Goal: Task Accomplishment & Management: Use online tool/utility

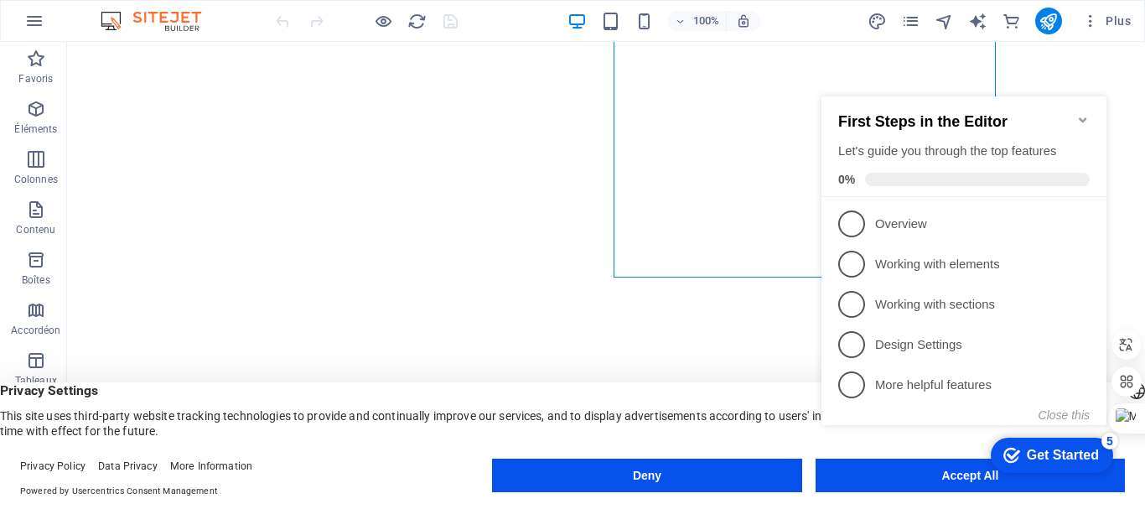
click at [1083, 117] on icon "Minimize checklist" at bounding box center [1082, 119] width 8 height 5
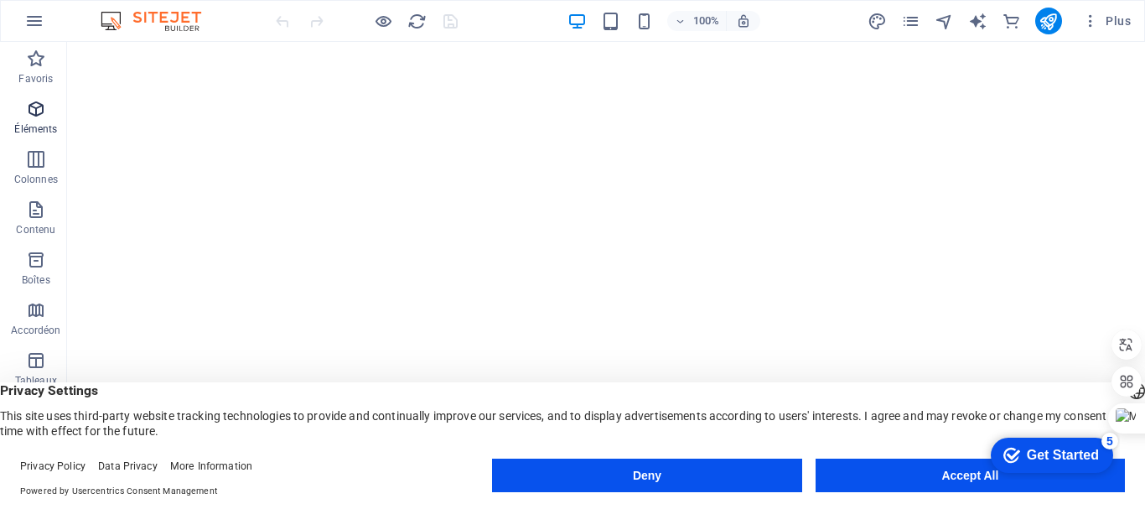
click at [9, 129] on span "Éléments" at bounding box center [36, 119] width 72 height 40
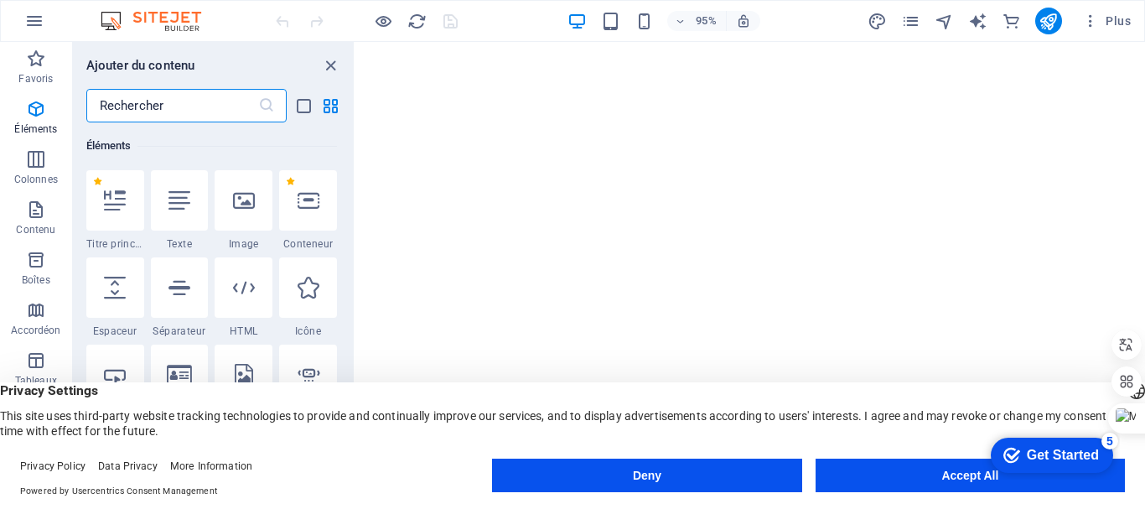
scroll to position [178, 0]
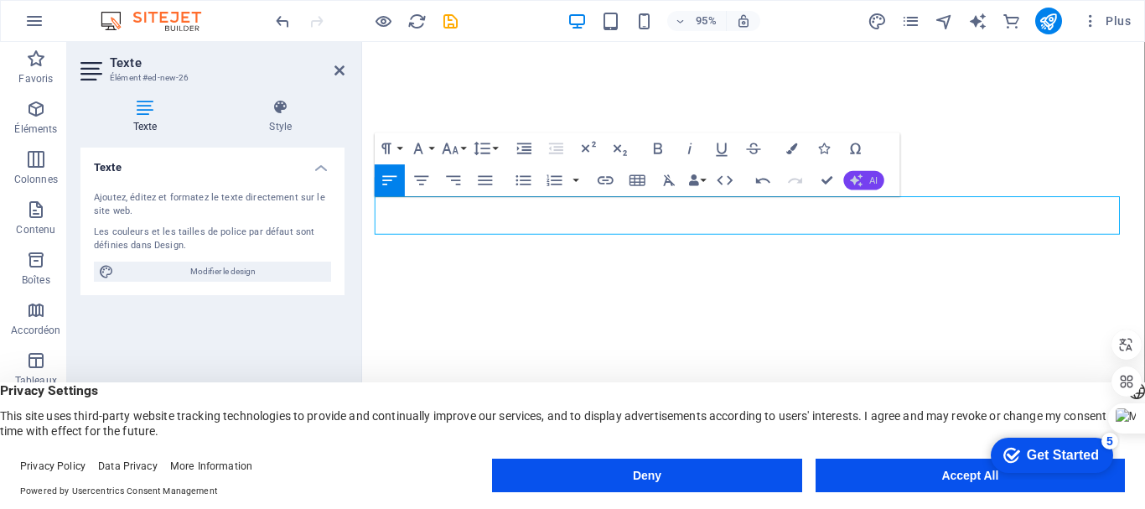
click at [857, 179] on icon "button" at bounding box center [856, 179] width 13 height 13
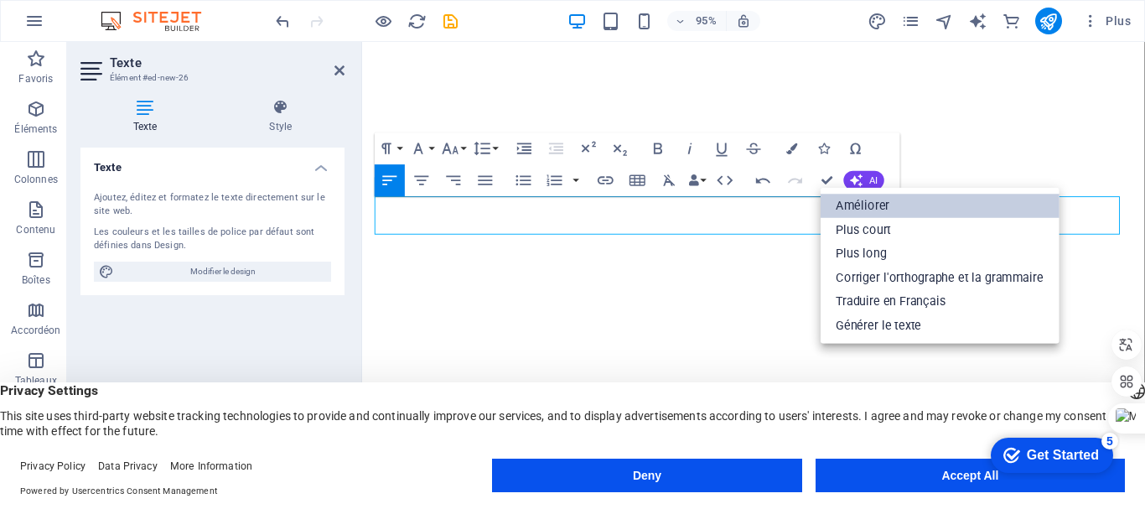
click at [860, 201] on link "Améliorer" at bounding box center [939, 206] width 239 height 24
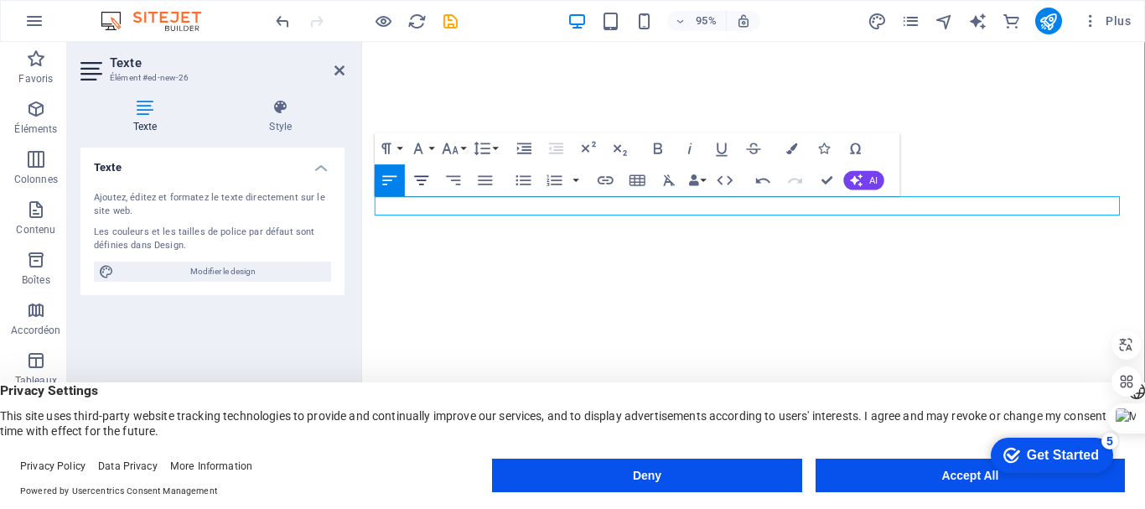
click at [421, 185] on icon "button" at bounding box center [421, 180] width 19 height 19
click at [861, 182] on icon "button" at bounding box center [856, 179] width 13 height 13
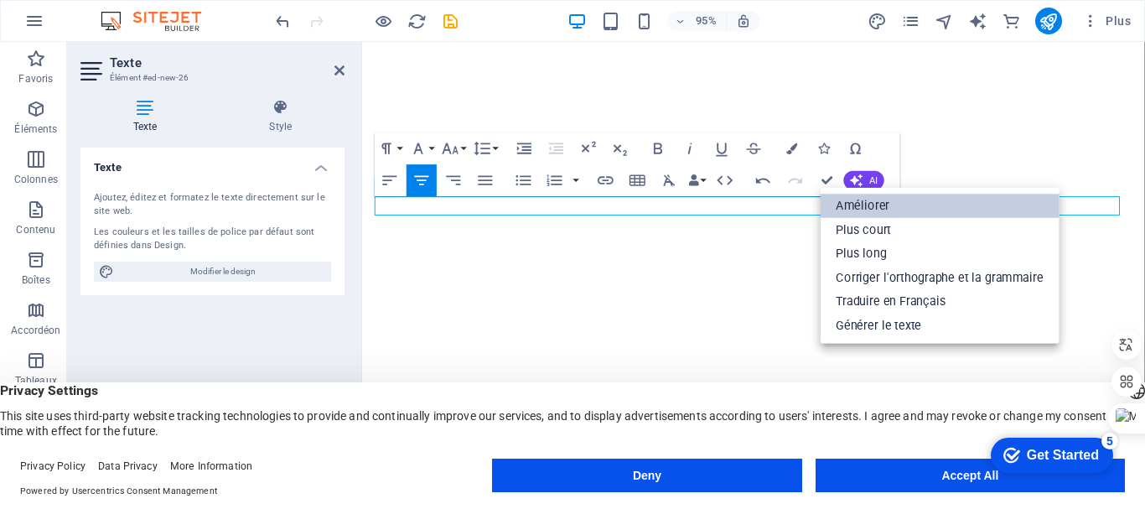
click at [853, 210] on link "Améliorer" at bounding box center [939, 206] width 239 height 24
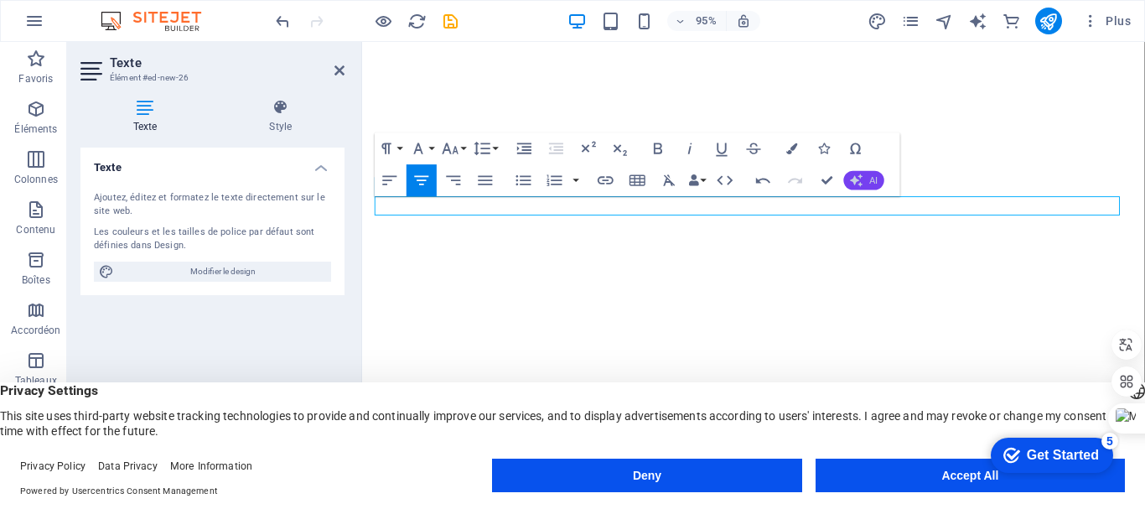
click at [862, 182] on icon "button" at bounding box center [856, 179] width 13 height 13
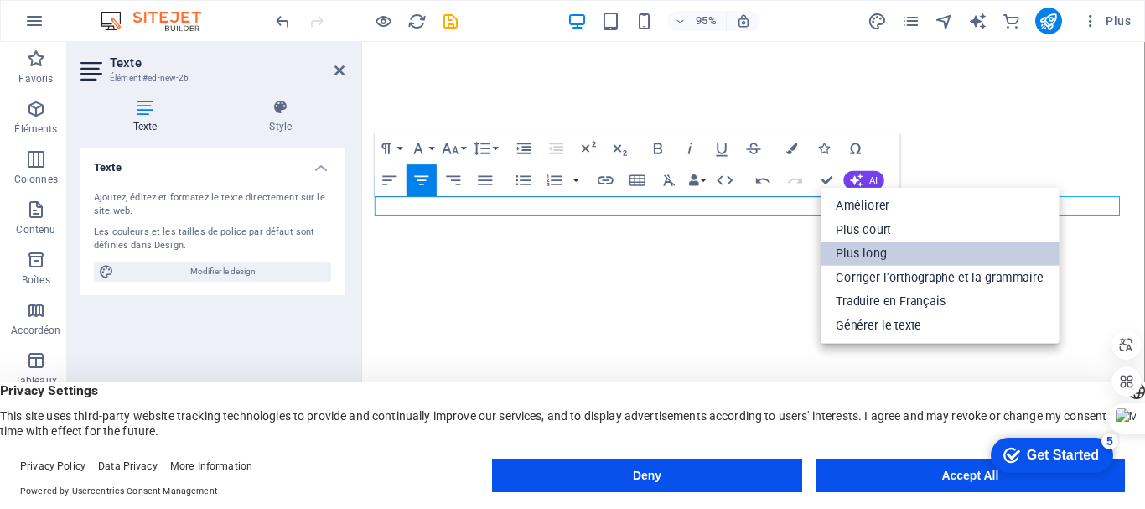
click at [868, 251] on link "Plus long" at bounding box center [939, 254] width 239 height 24
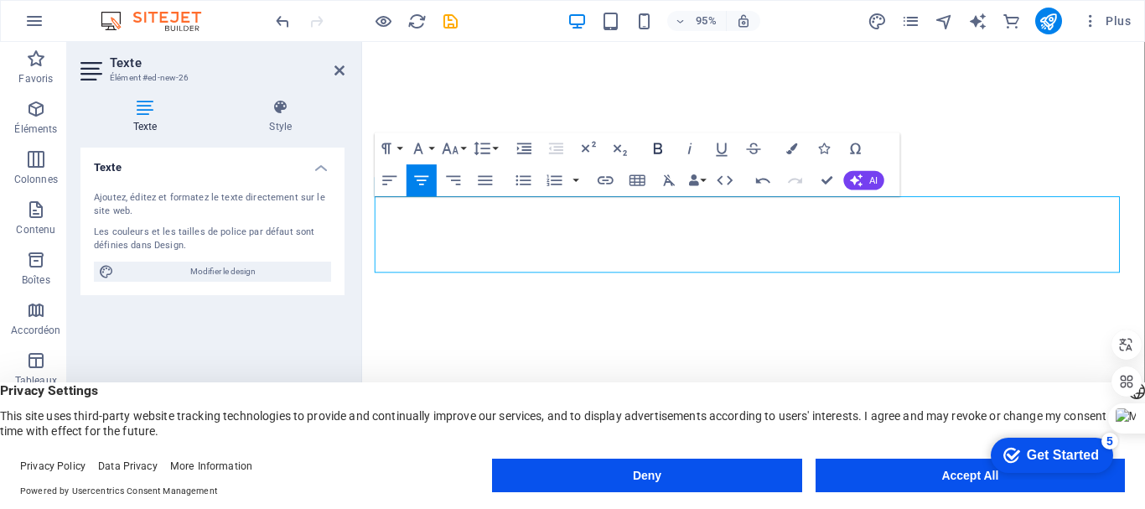
click at [652, 151] on icon "button" at bounding box center [658, 148] width 19 height 19
click at [651, 147] on icon "button" at bounding box center [658, 148] width 19 height 19
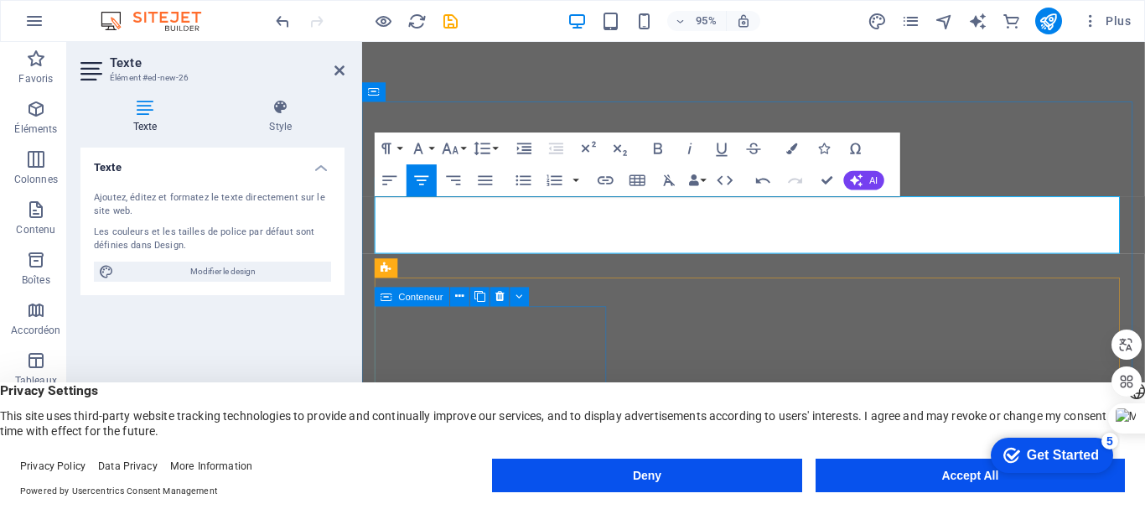
click at [399, 292] on span "Conteneur" at bounding box center [421, 296] width 44 height 9
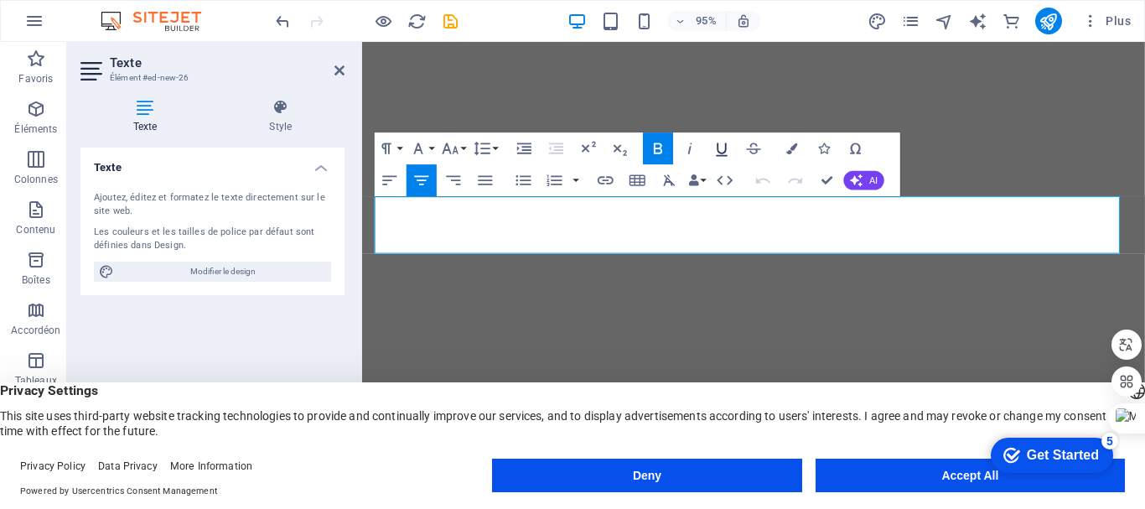
click at [721, 145] on icon "button" at bounding box center [721, 148] width 19 height 19
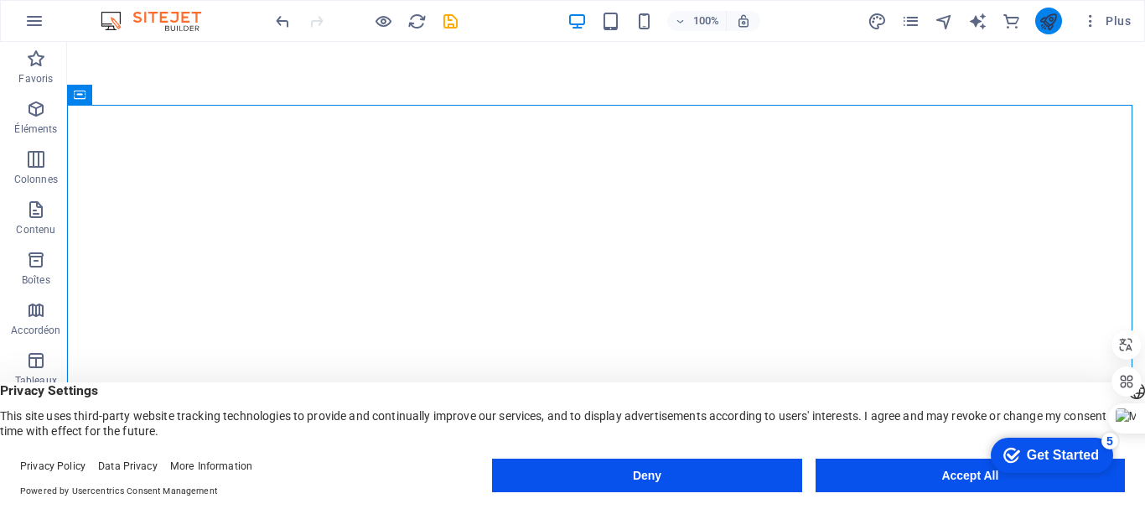
click at [1036, 19] on button "publish" at bounding box center [1048, 21] width 27 height 27
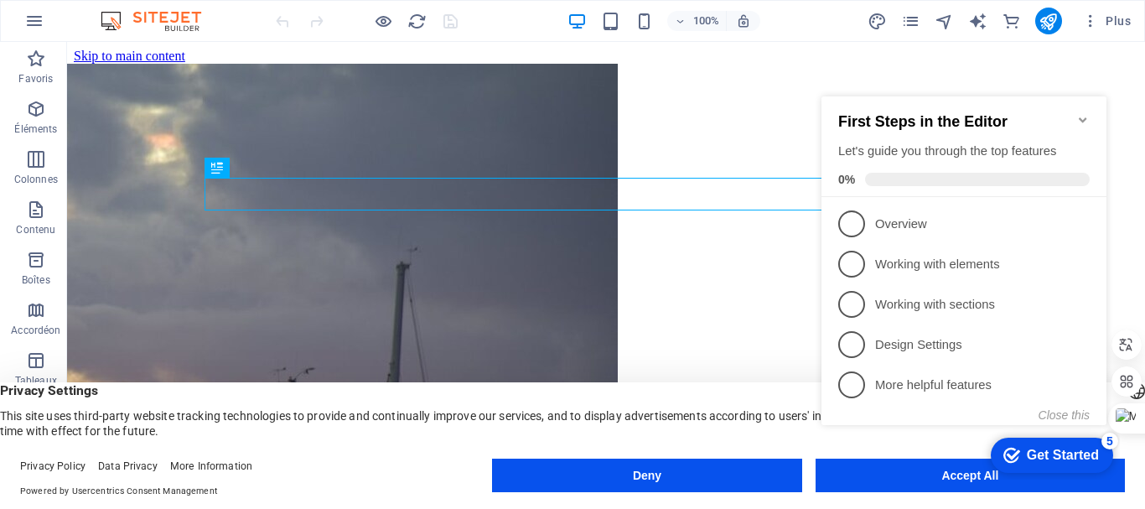
click at [1083, 117] on icon "Minimize checklist" at bounding box center [1082, 119] width 8 height 5
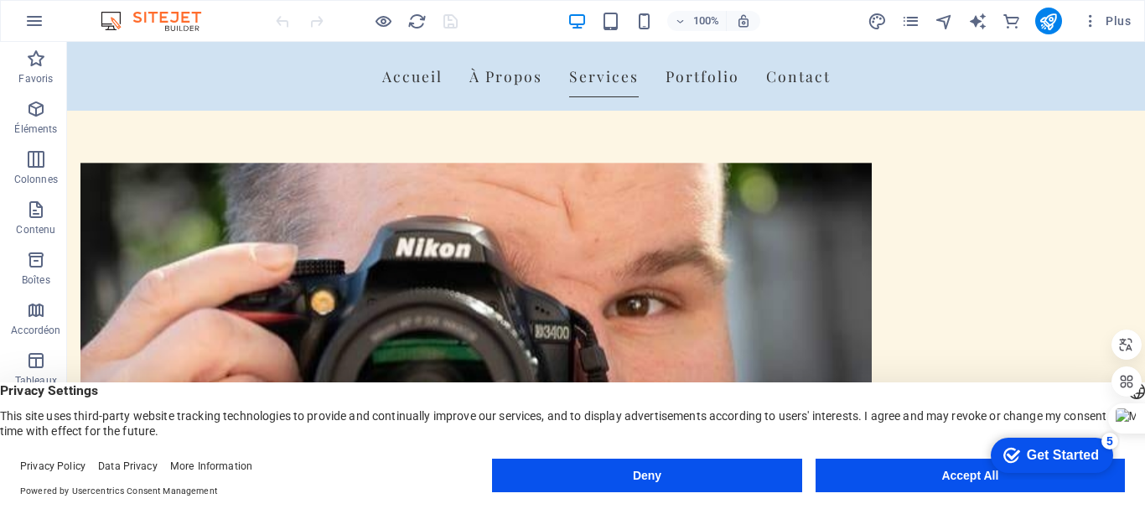
scroll to position [719, 0]
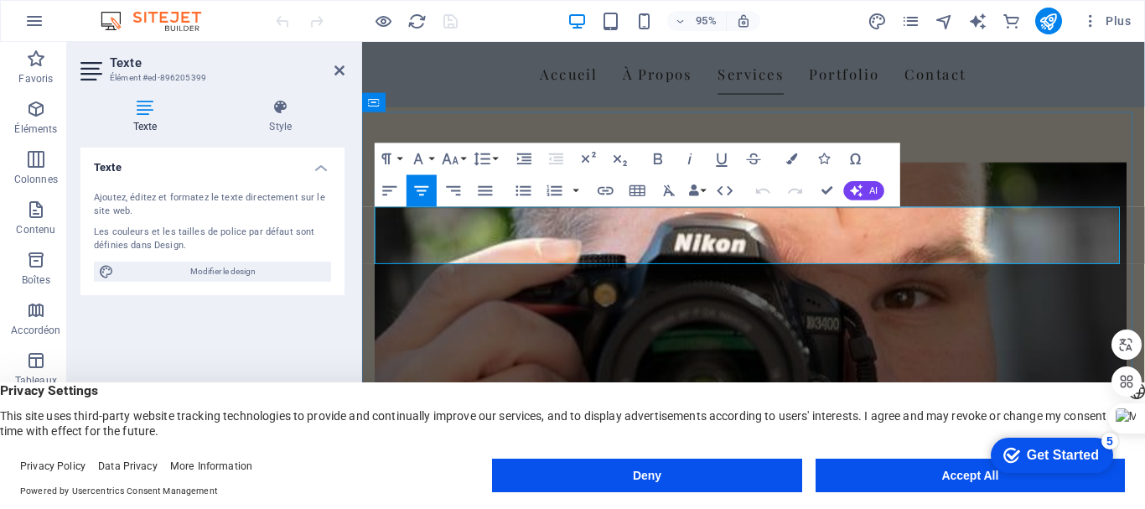
drag, startPoint x: 1058, startPoint y: 225, endPoint x: 1000, endPoint y: 225, distance: 58.7
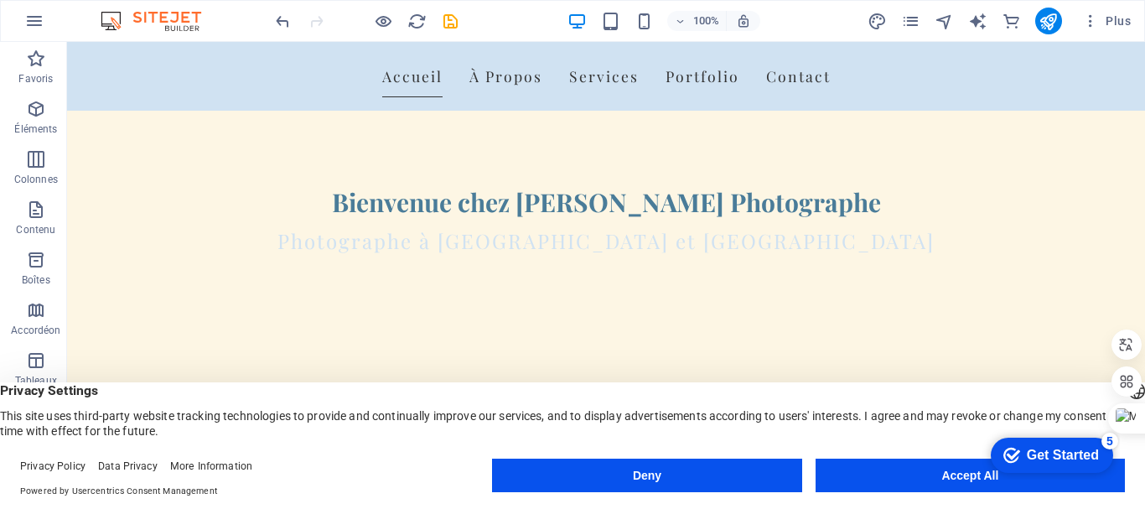
scroll to position [0, 0]
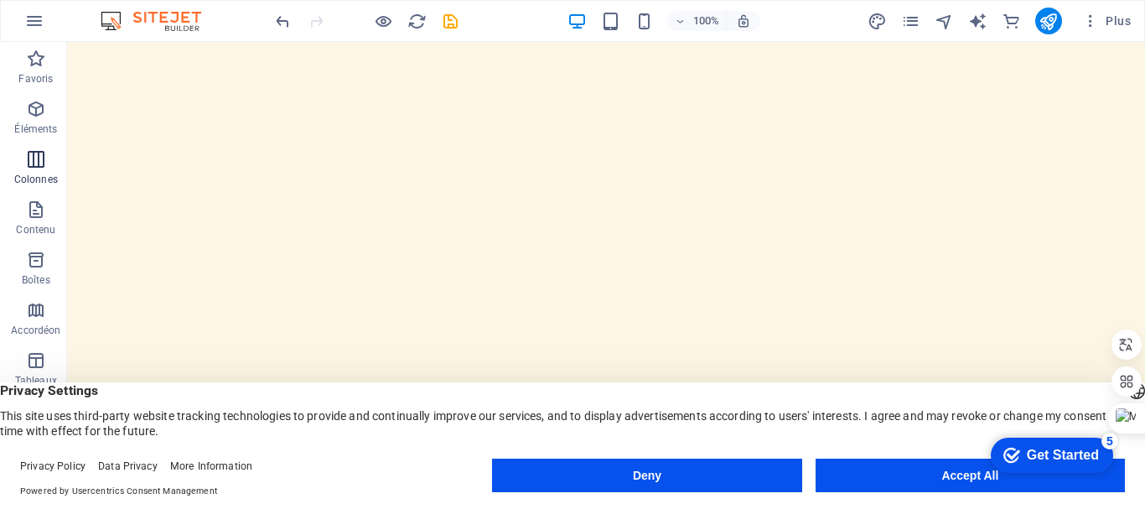
click at [23, 166] on span "Colonnes" at bounding box center [36, 169] width 72 height 40
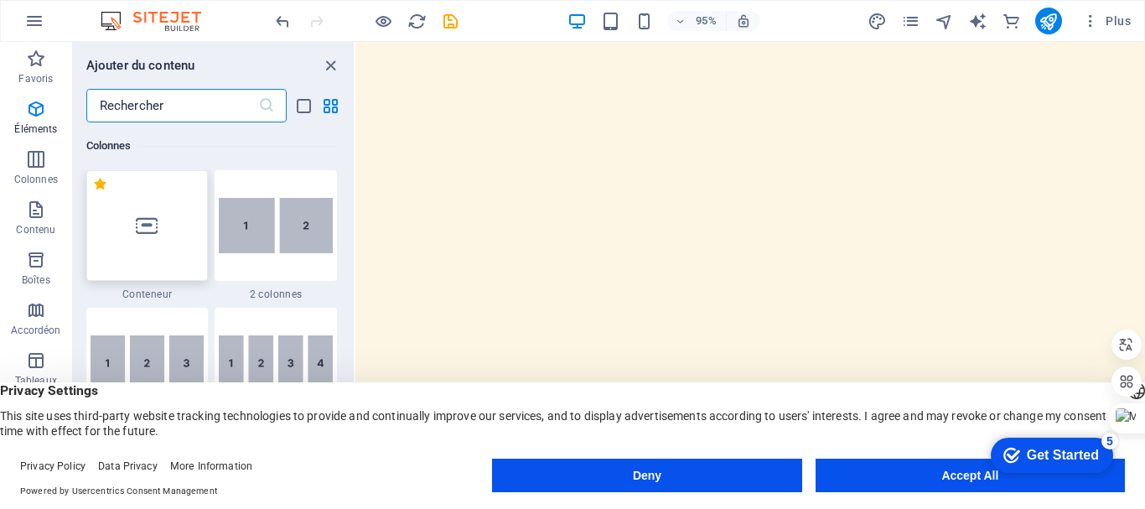
scroll to position [829, 0]
click at [160, 100] on input "text" at bounding box center [172, 106] width 172 height 34
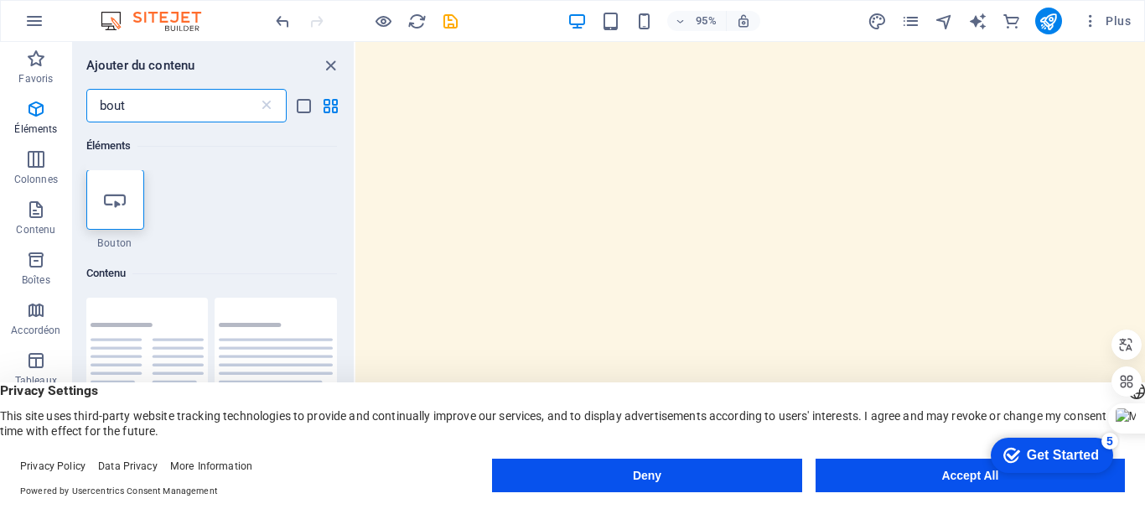
scroll to position [0, 0]
type input "bout"
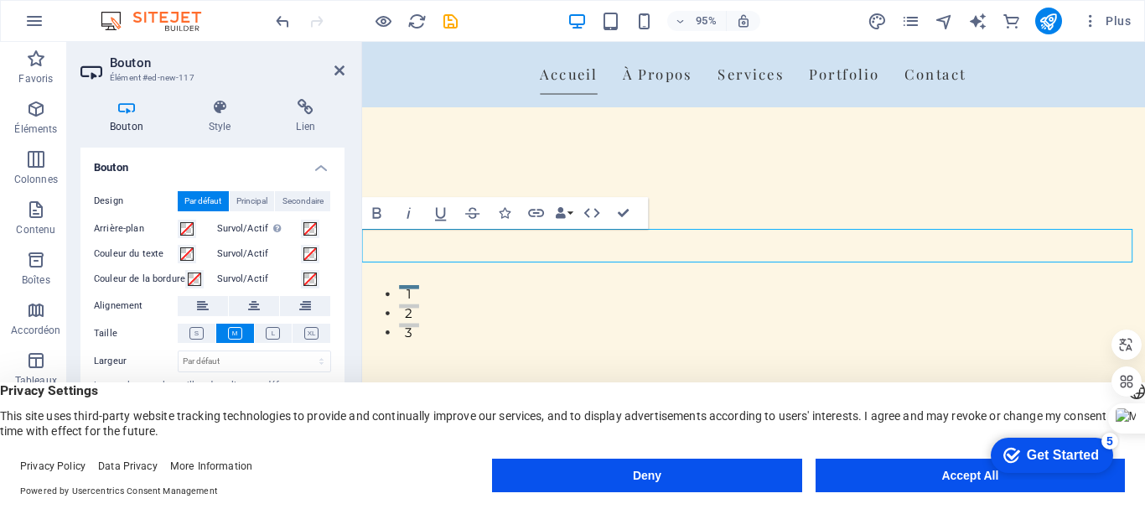
scroll to position [147, 0]
drag, startPoint x: 782, startPoint y: 323, endPoint x: 1055, endPoint y: 309, distance: 273.5
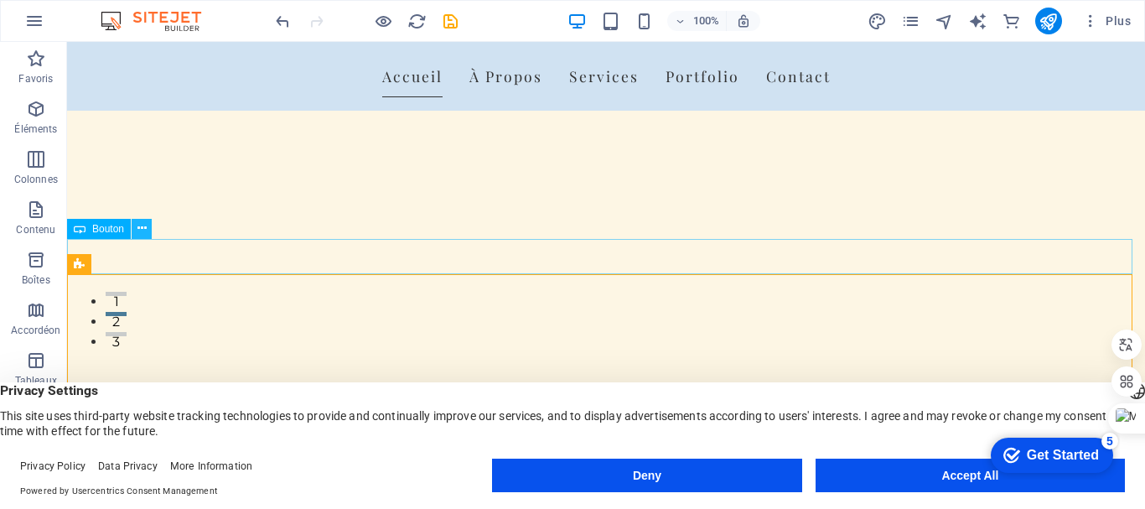
click at [145, 233] on icon at bounding box center [141, 229] width 9 height 18
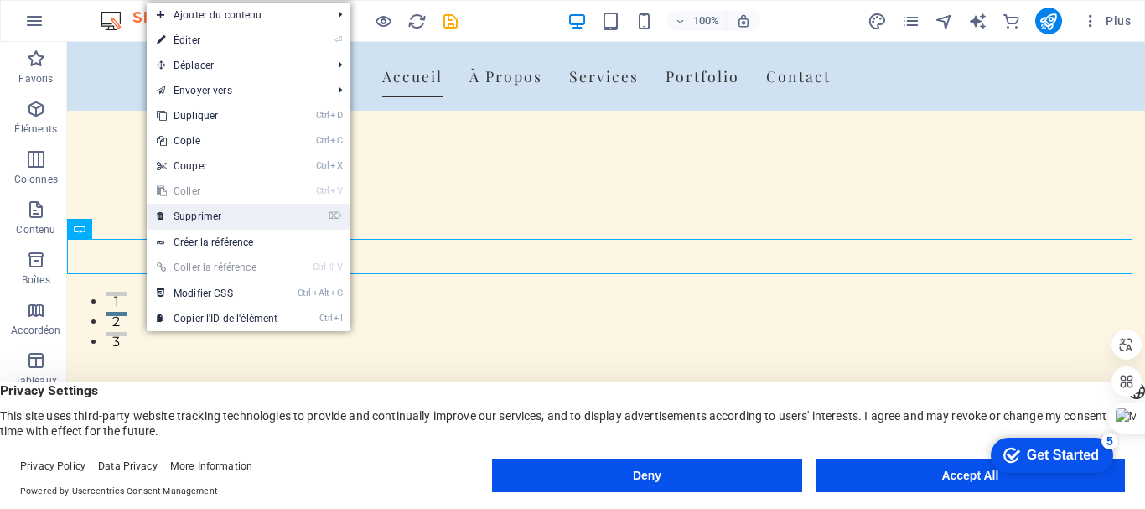
click at [190, 209] on link "⌦ Supprimer" at bounding box center [217, 216] width 141 height 25
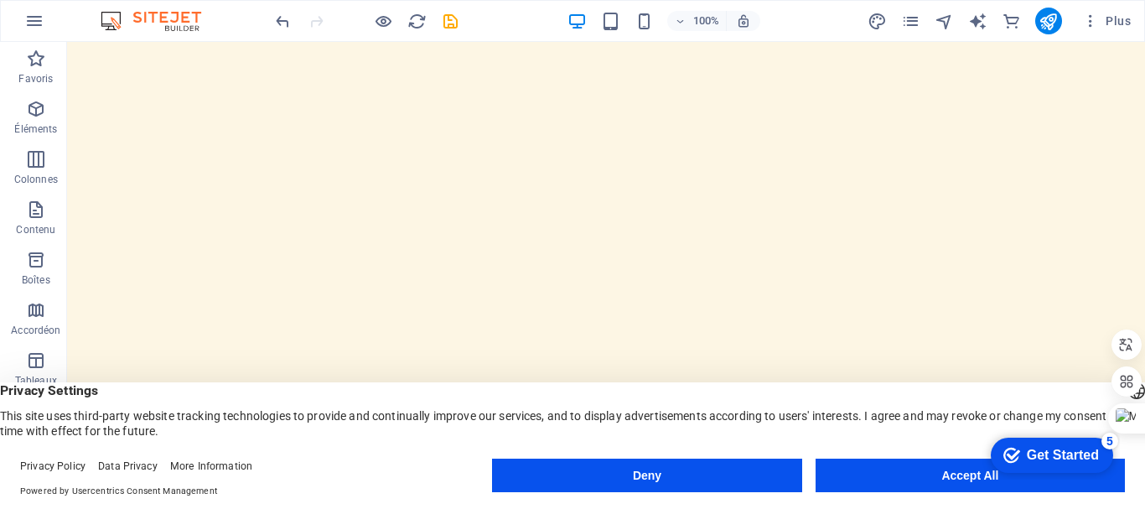
scroll to position [0, 0]
click at [27, 127] on p "Éléments" at bounding box center [35, 128] width 43 height 13
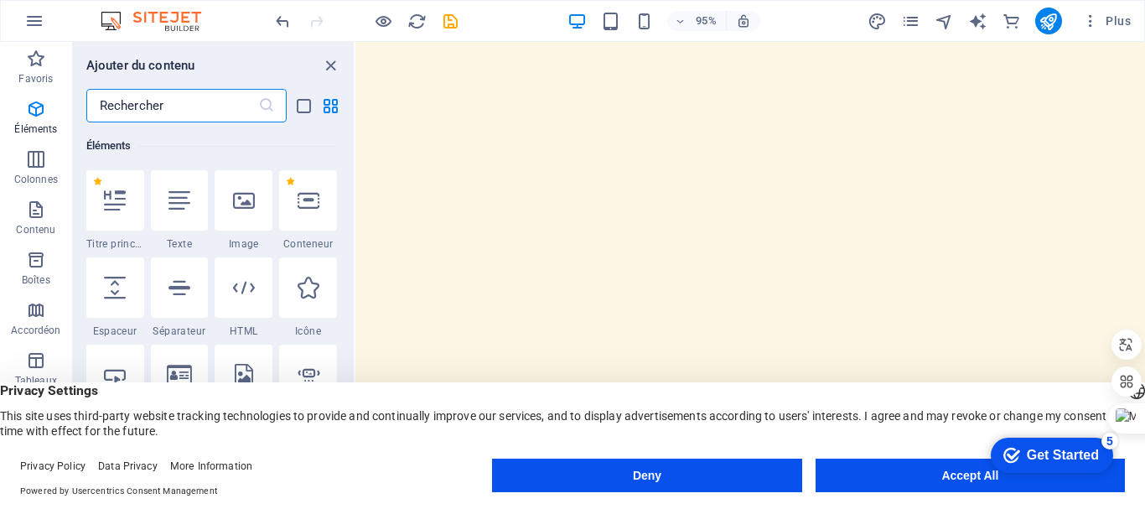
scroll to position [178, 0]
click at [145, 105] on input "text" at bounding box center [172, 106] width 172 height 34
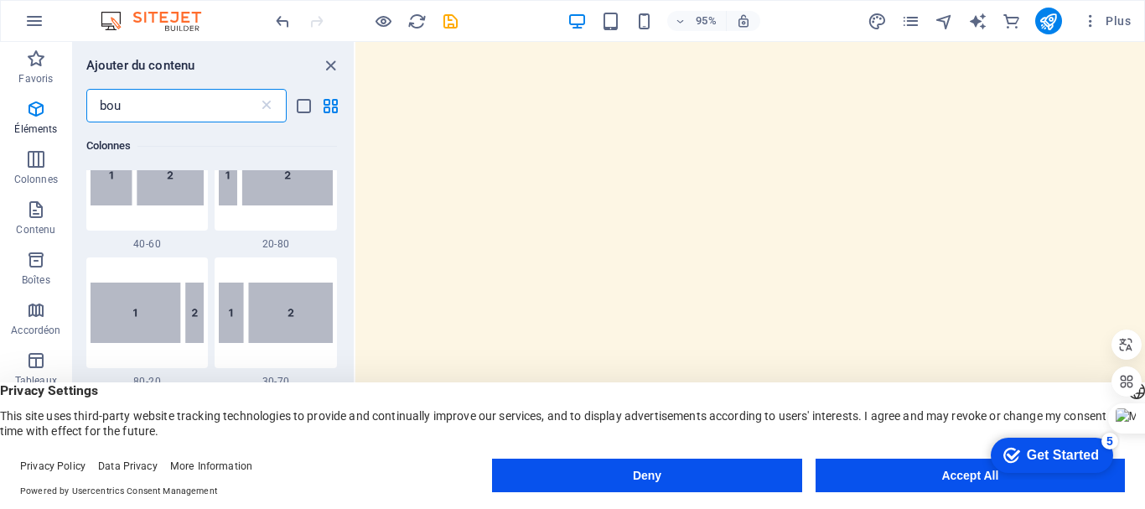
scroll to position [0, 0]
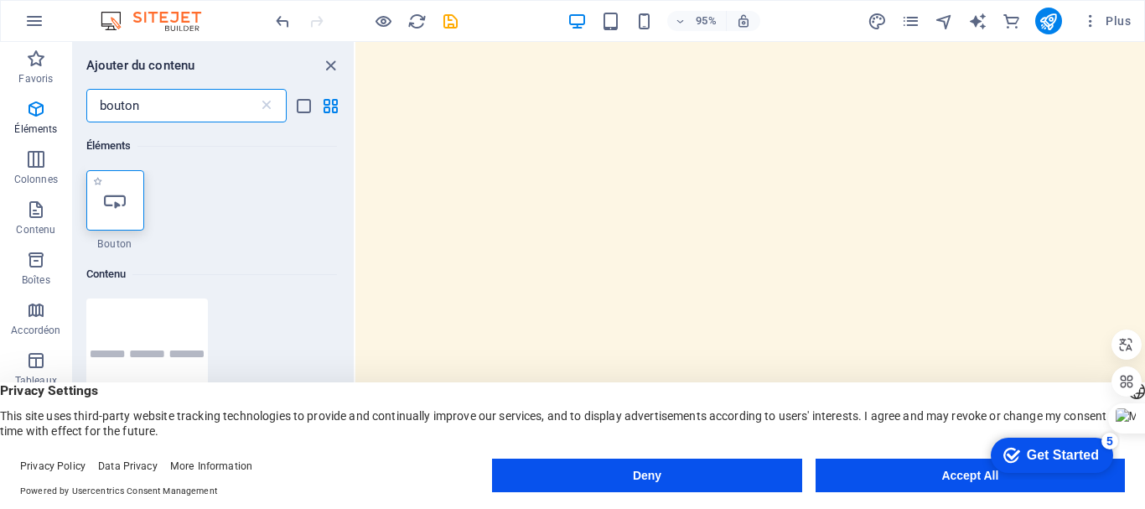
type input "bouton"
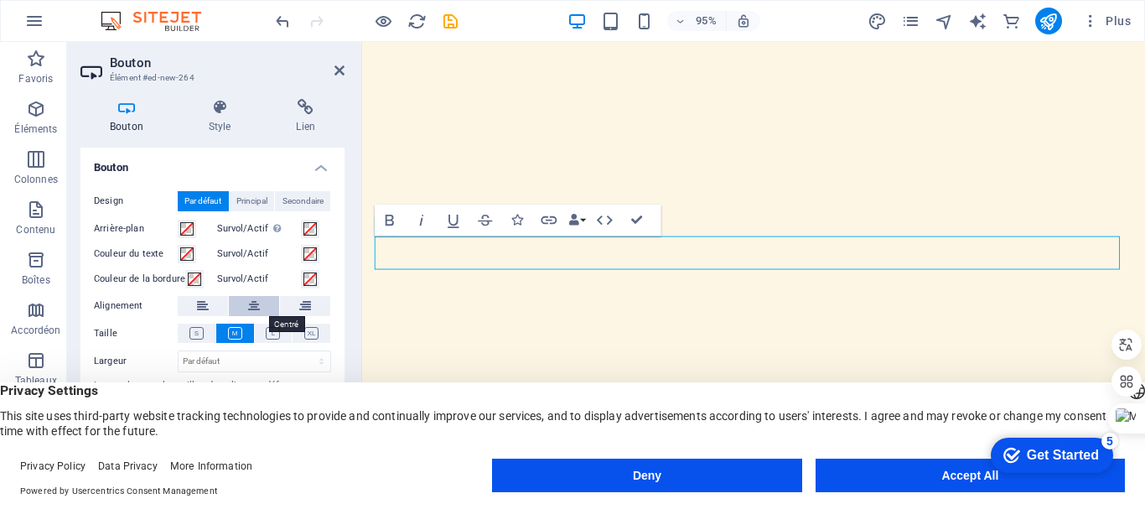
click at [242, 307] on button at bounding box center [254, 306] width 50 height 20
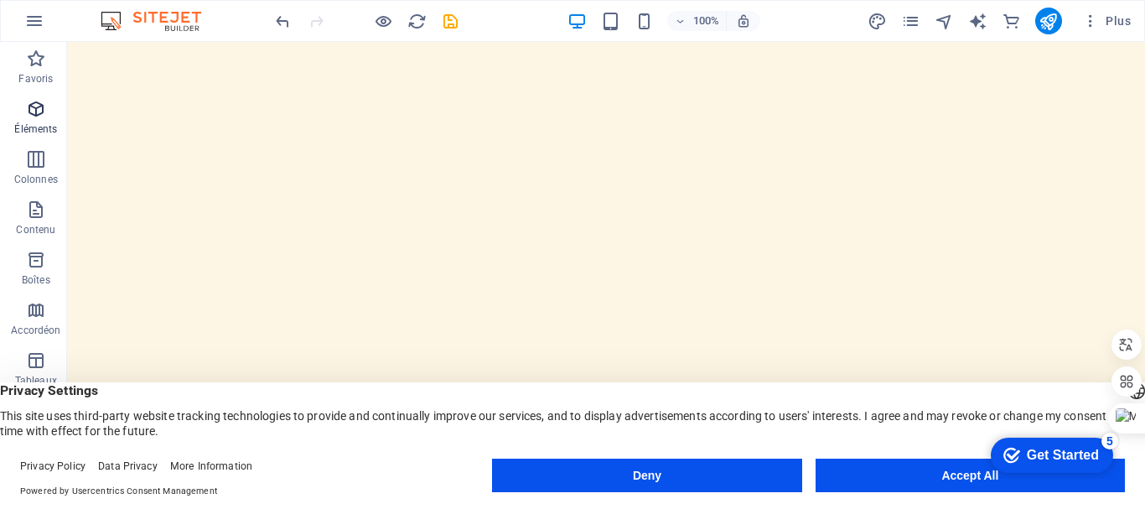
click at [32, 126] on p "Éléments" at bounding box center [35, 128] width 43 height 13
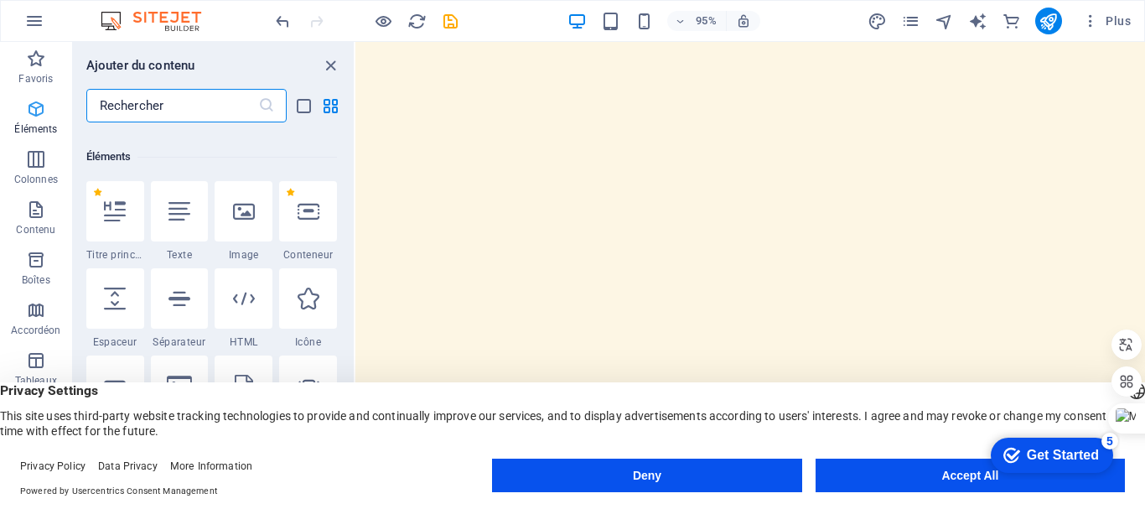
scroll to position [178, 0]
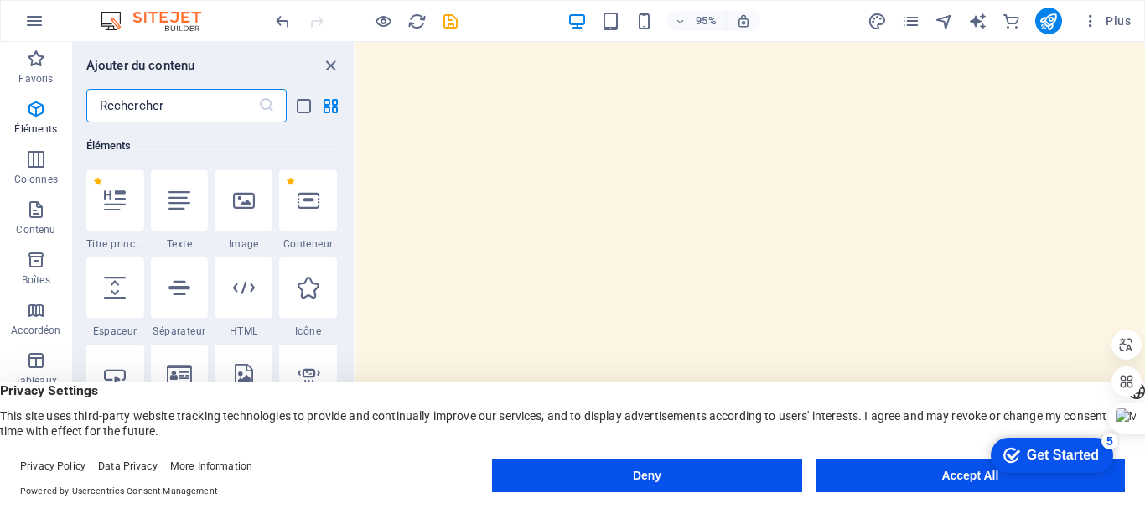
click at [183, 101] on input "text" at bounding box center [172, 106] width 172 height 34
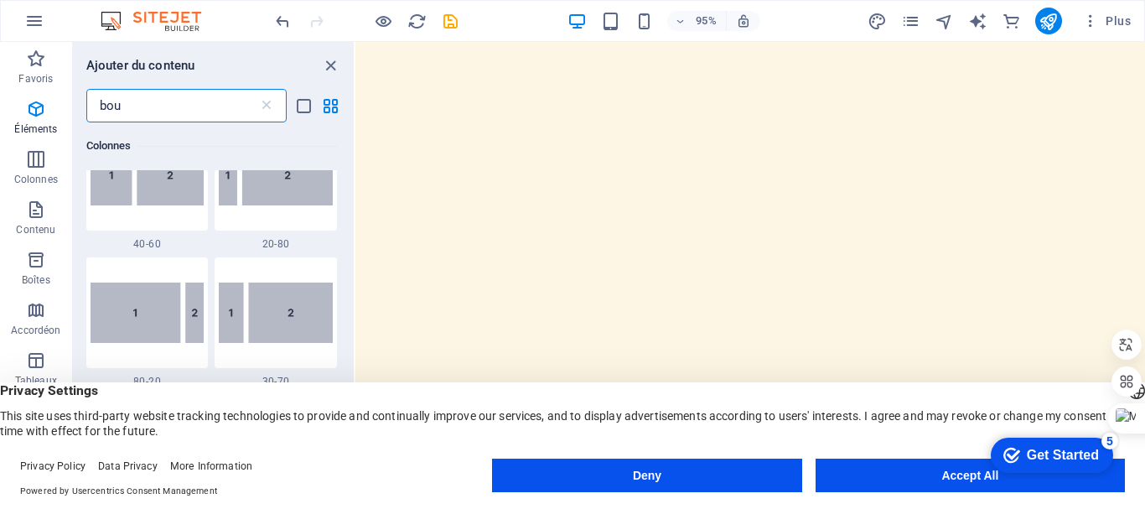
scroll to position [0, 0]
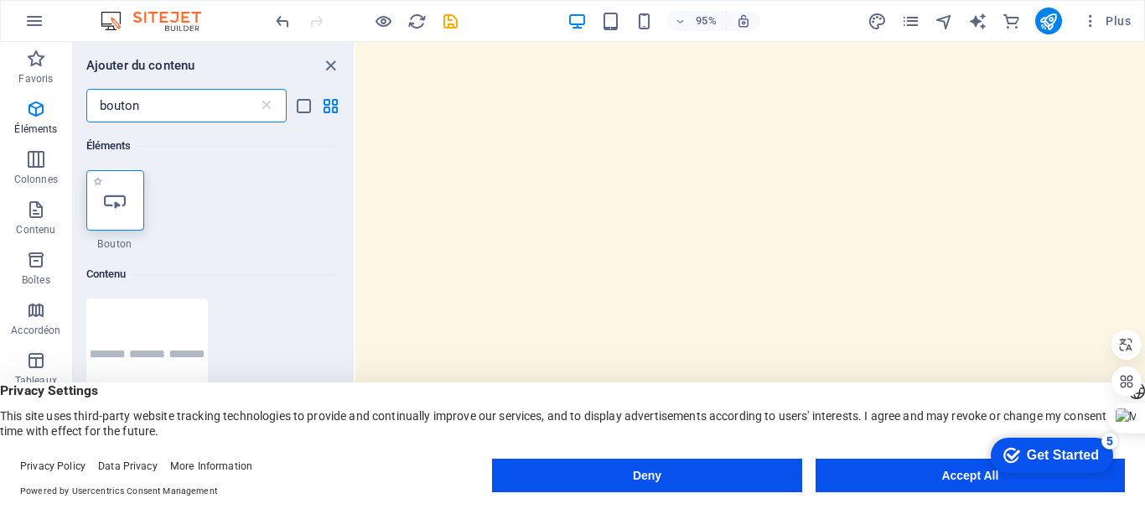
type input "bouton"
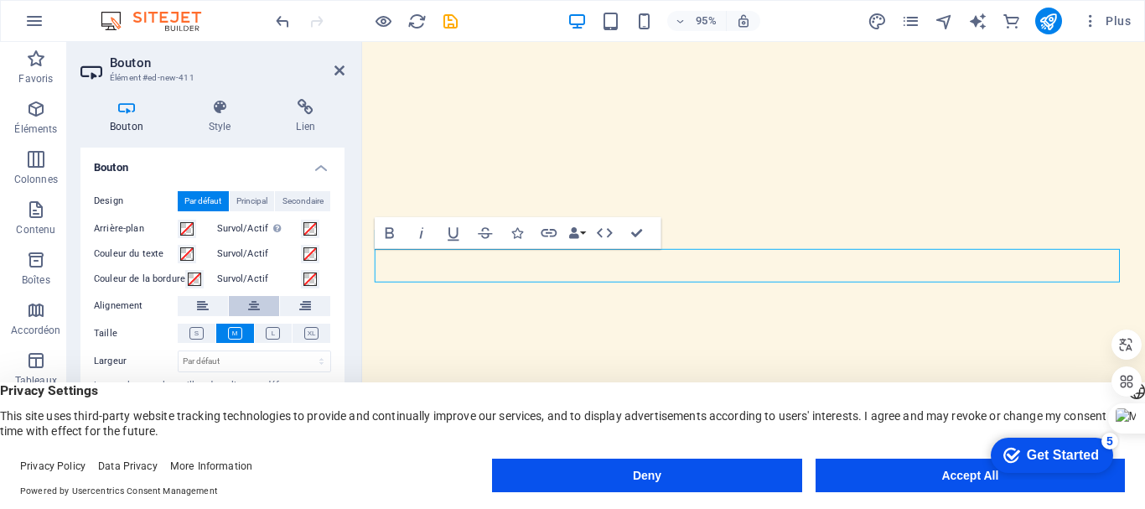
click at [255, 307] on icon at bounding box center [254, 306] width 12 height 20
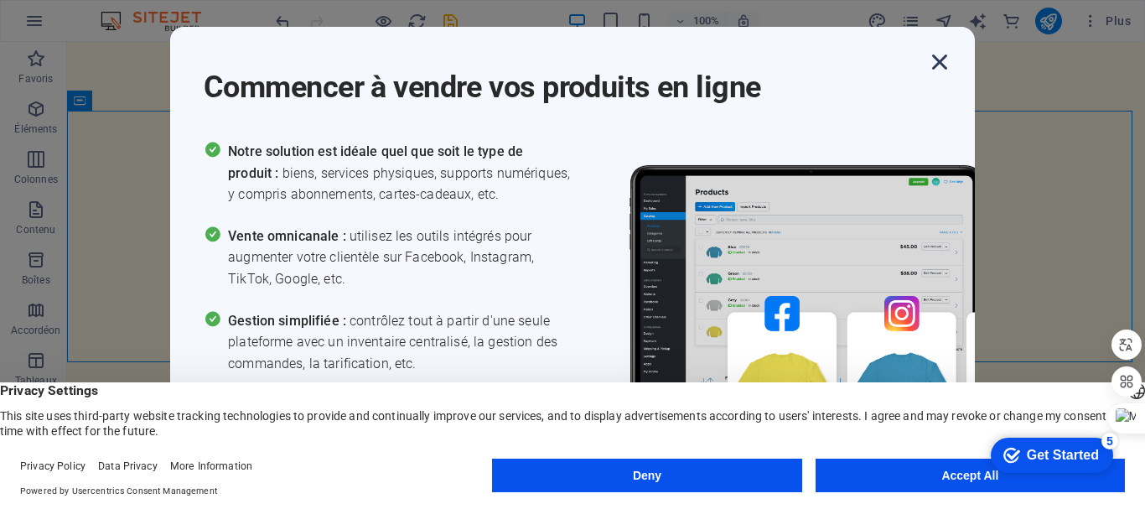
click at [938, 68] on icon "button" at bounding box center [939, 62] width 30 height 30
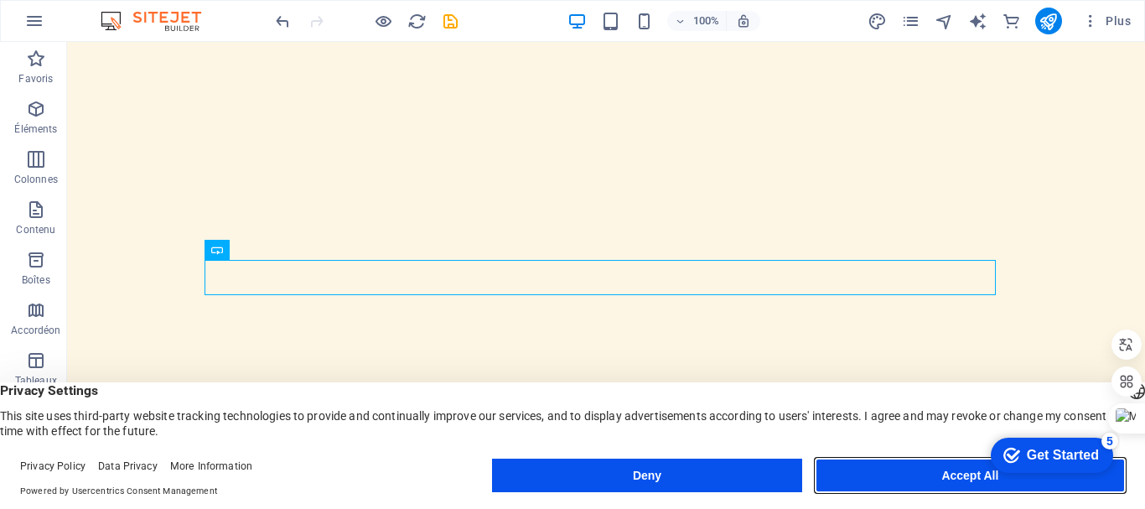
drag, startPoint x: 814, startPoint y: 428, endPoint x: 881, endPoint y: 470, distance: 79.0
click at [881, 470] on button "Accept All" at bounding box center [969, 475] width 309 height 34
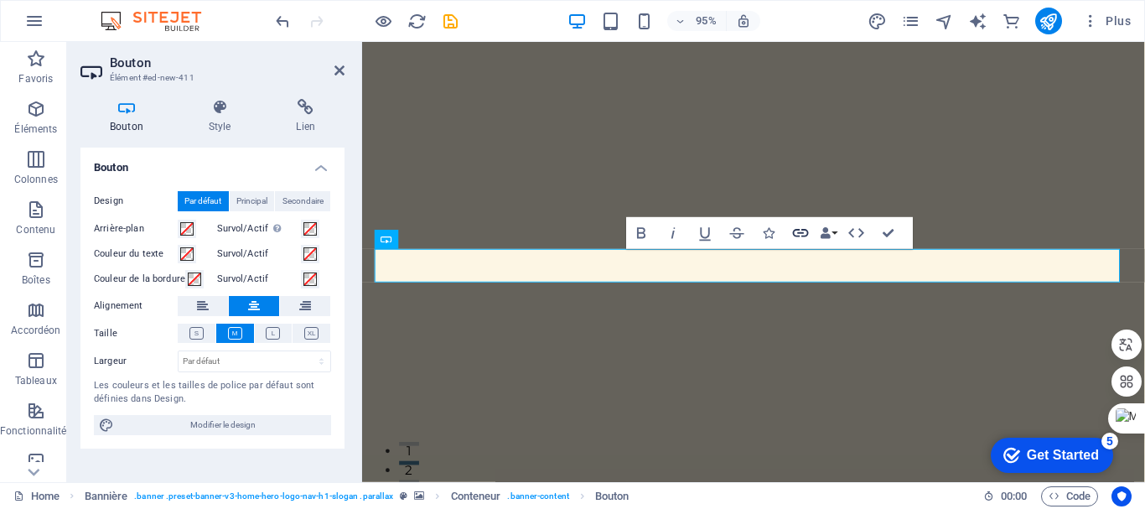
click at [802, 233] on icon "button" at bounding box center [801, 233] width 16 height 8
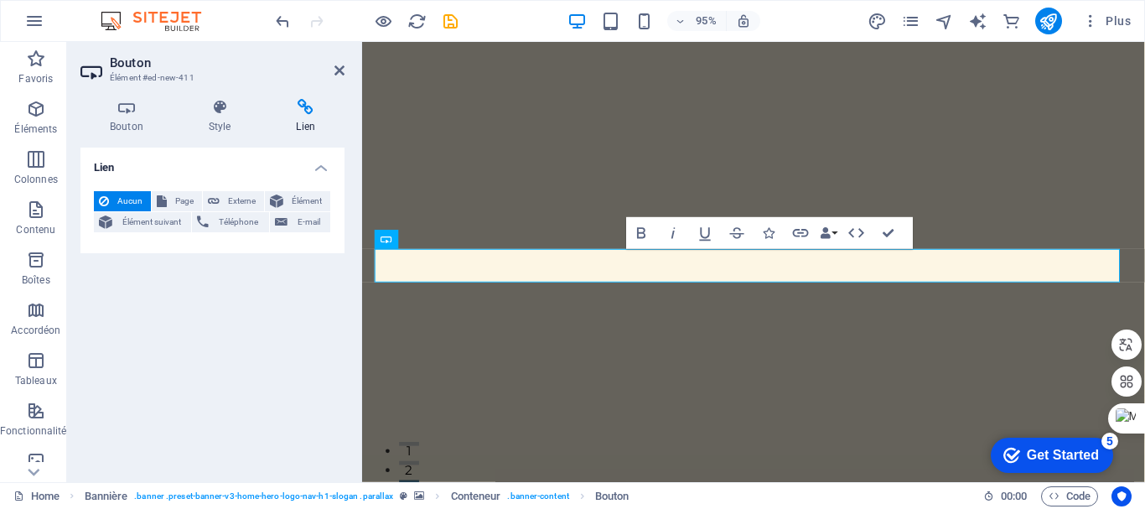
drag, startPoint x: 222, startPoint y: 202, endPoint x: 223, endPoint y: 236, distance: 34.4
click at [223, 202] on button "Externe" at bounding box center [233, 201] width 61 height 20
select select "blank"
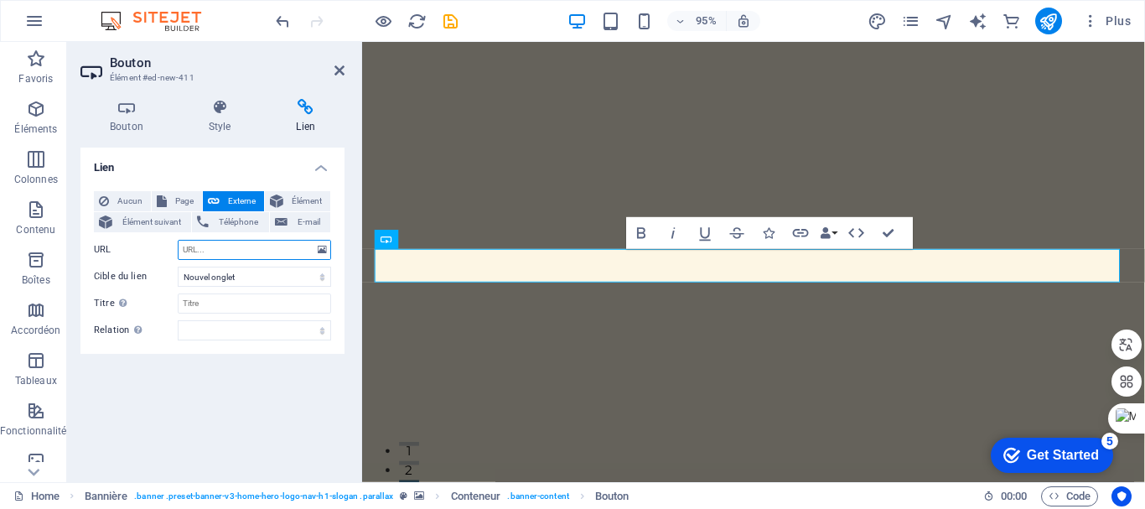
click at [212, 245] on input "URL" at bounding box center [254, 250] width 153 height 20
paste input "https://book.squareup.com/appointments/191d4313-f3bc-4fd6-afbe-be02384fff7a/loc…"
type input "https://book.squareup.com/appointments/191d4313-f3bc-4fd6-afbe-be02384fff7a/loc…"
click at [302, 395] on div "Lien Aucun Page Externe Élément Élément suivant Téléphone E-mail Page Home Subp…" at bounding box center [212, 307] width 264 height 321
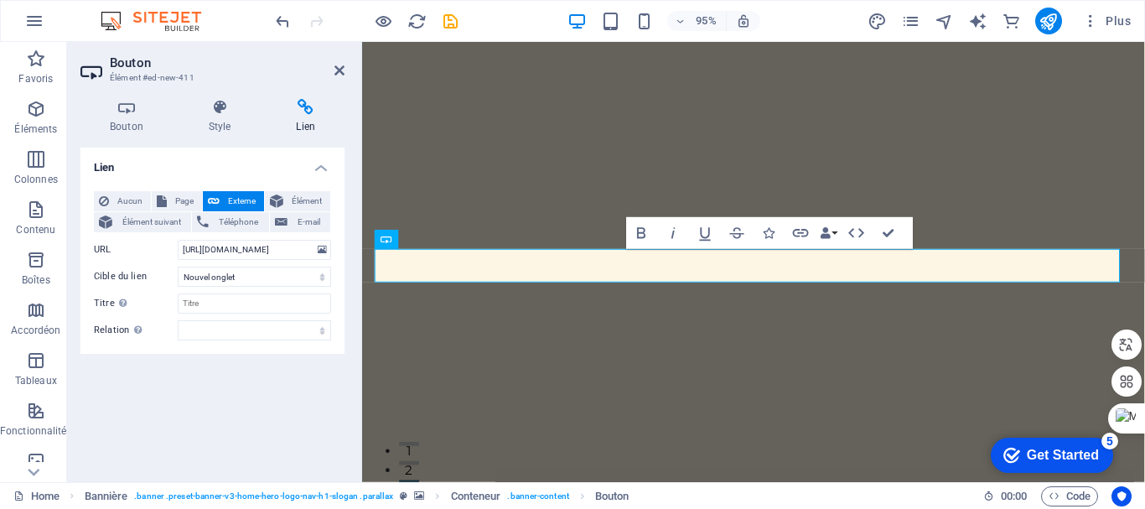
scroll to position [0, 0]
click at [288, 357] on div "Lien Aucun Page Externe Élément Élément suivant Téléphone E-mail Page Home Subp…" at bounding box center [212, 307] width 264 height 321
click at [1047, 28] on icon "publish" at bounding box center [1047, 21] width 19 height 19
